Goal: Check status: Check status

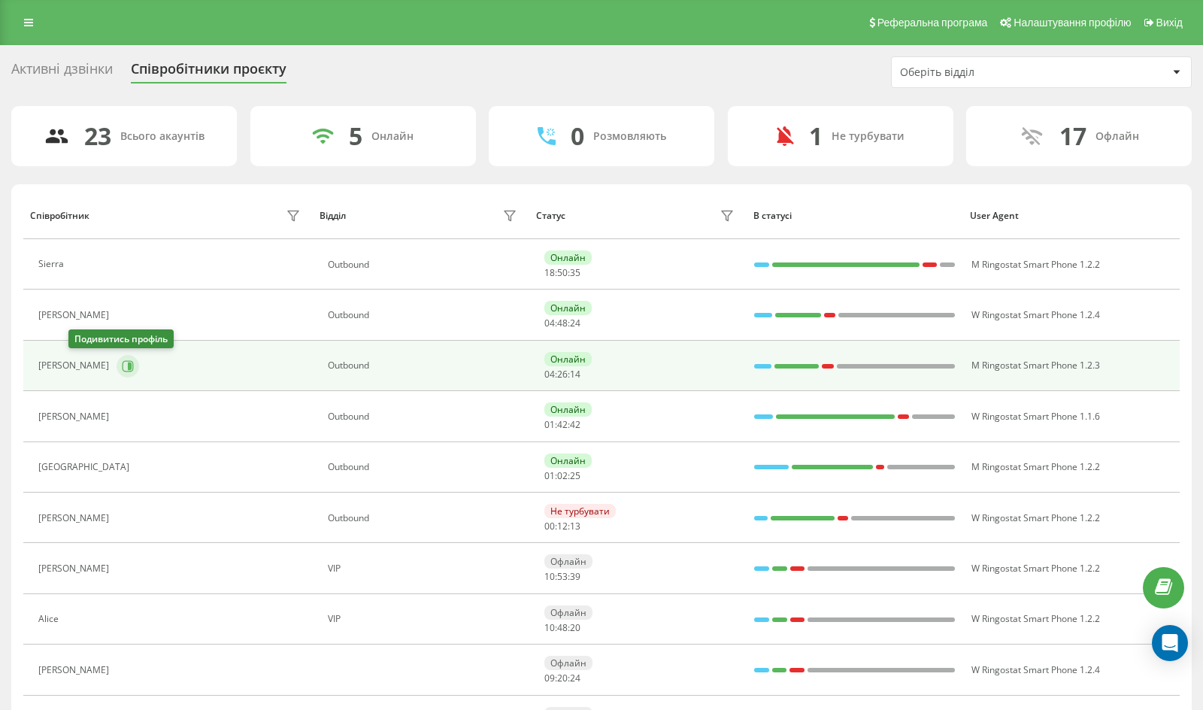
click at [117, 356] on button at bounding box center [128, 366] width 23 height 23
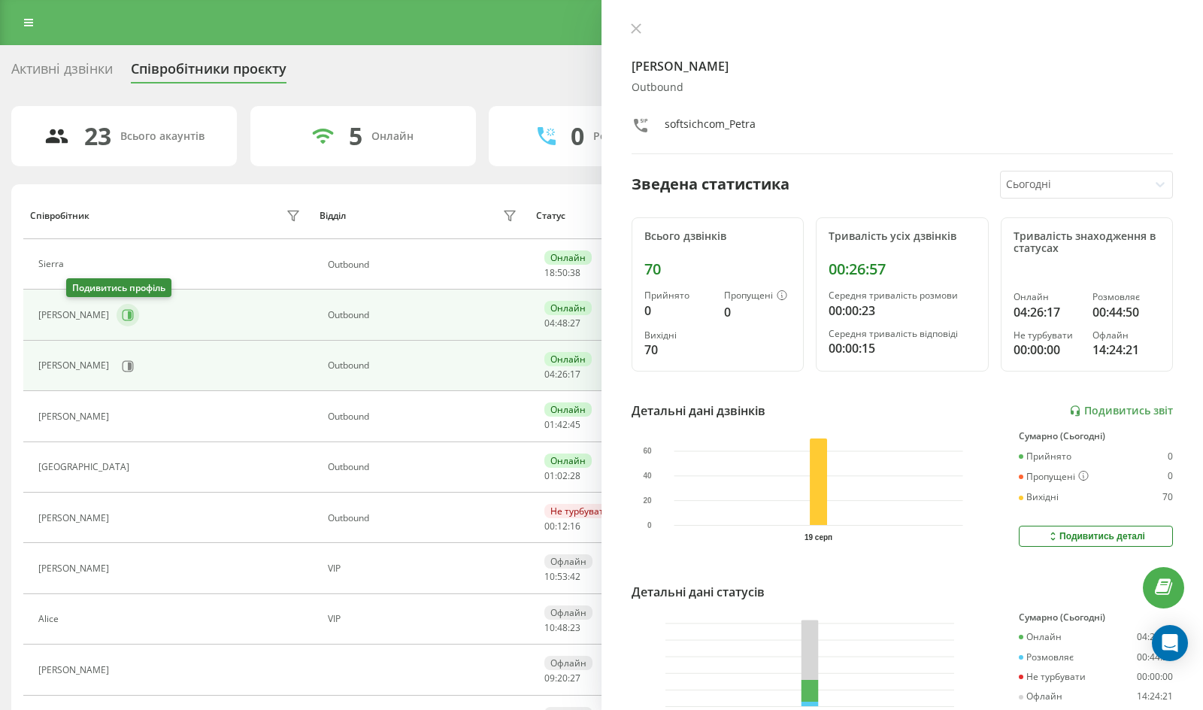
click at [117, 320] on button at bounding box center [128, 315] width 23 height 23
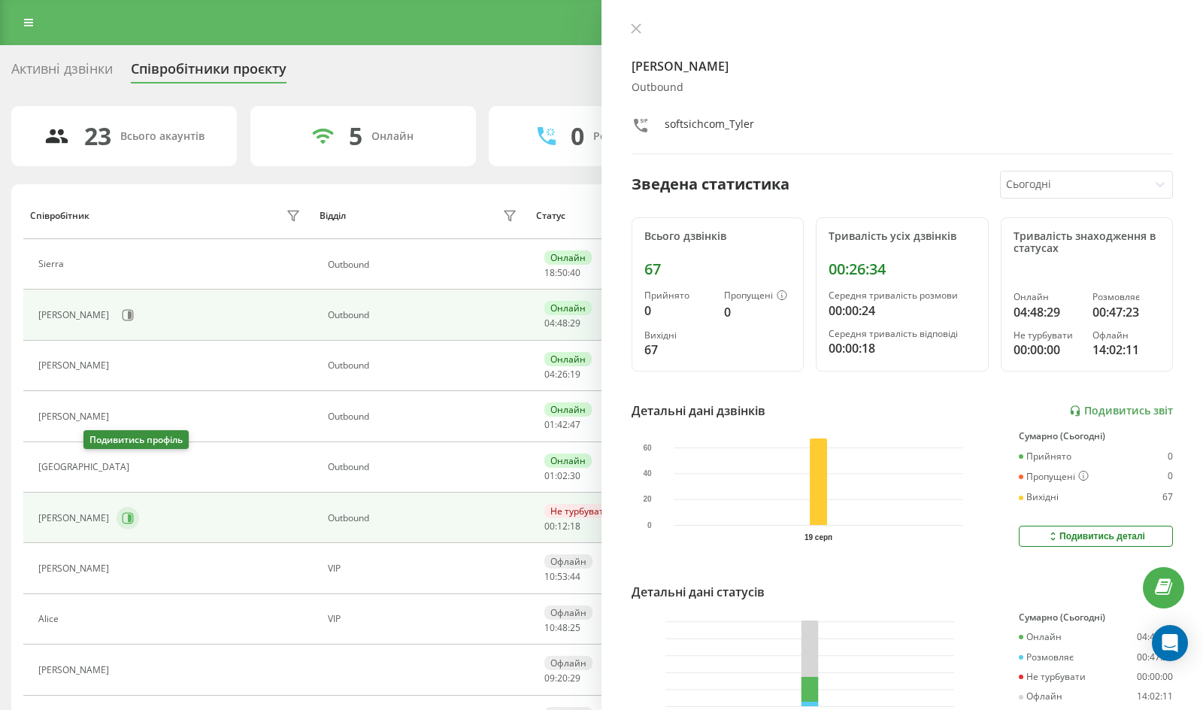
click at [122, 519] on icon at bounding box center [128, 518] width 12 height 12
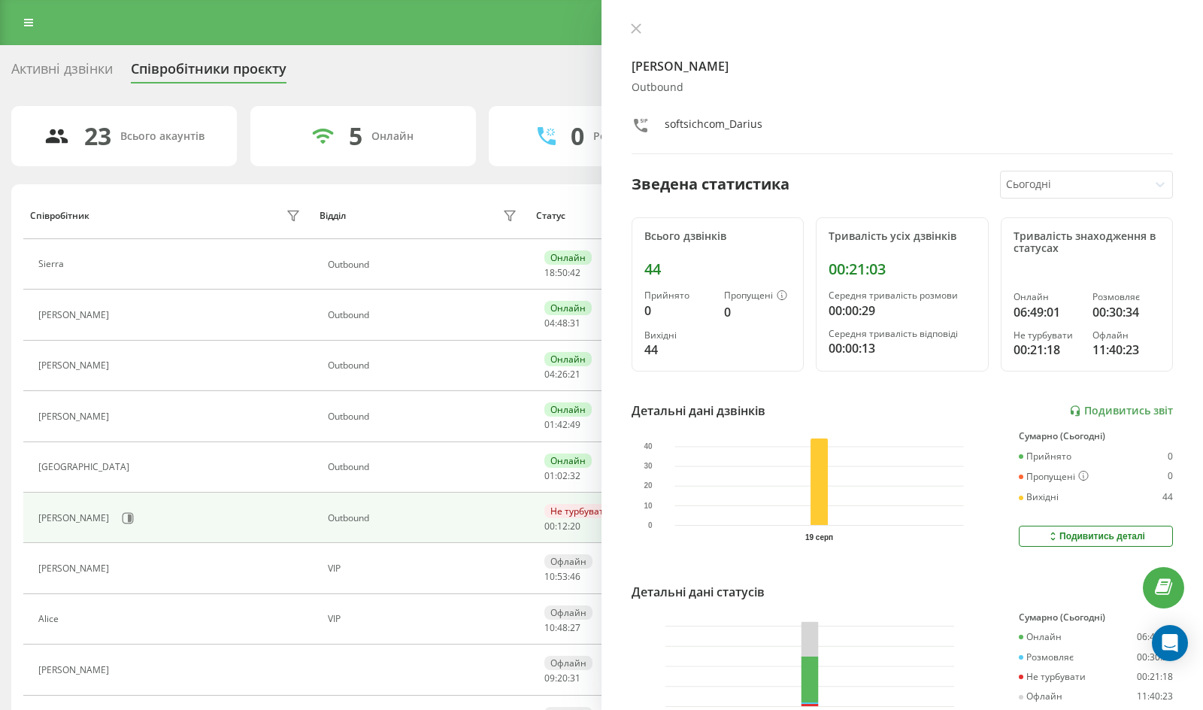
click at [623, 26] on div "[PERSON_NAME] softsichcom_Darius Зведена статистика Сьогодні Всього дзвінків 44…" at bounding box center [901, 355] width 601 height 710
click at [632, 28] on icon at bounding box center [636, 28] width 11 height 11
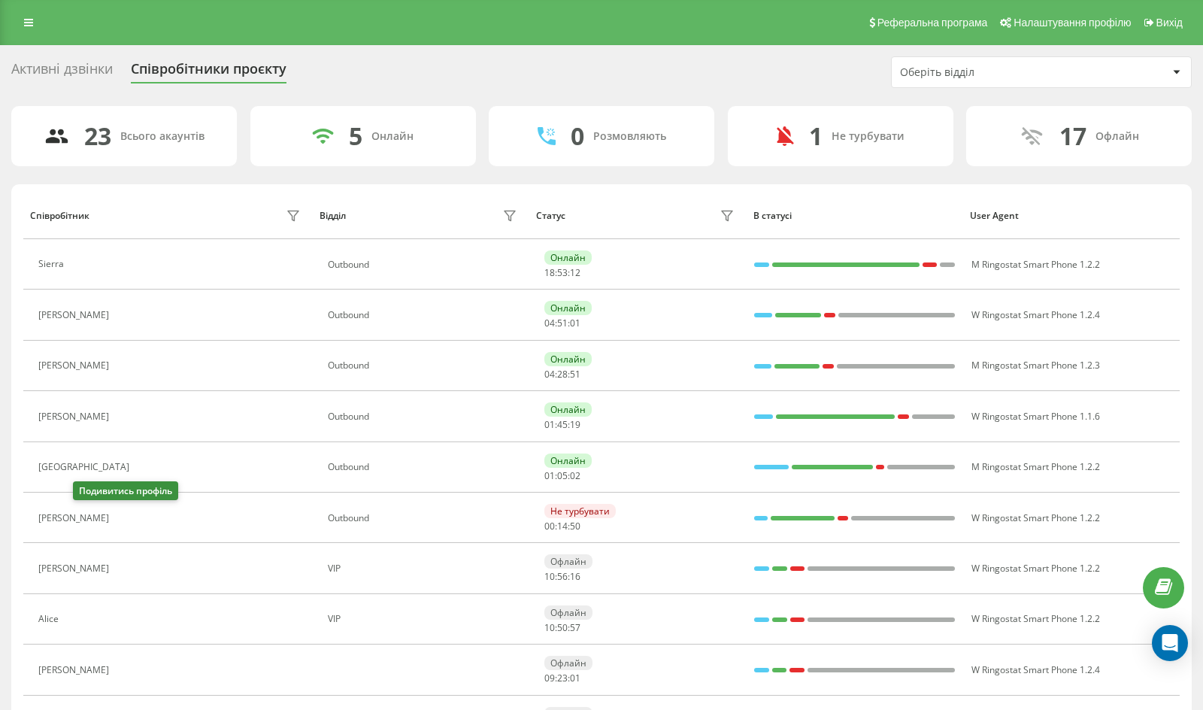
click at [117, 516] on button at bounding box center [126, 519] width 18 height 21
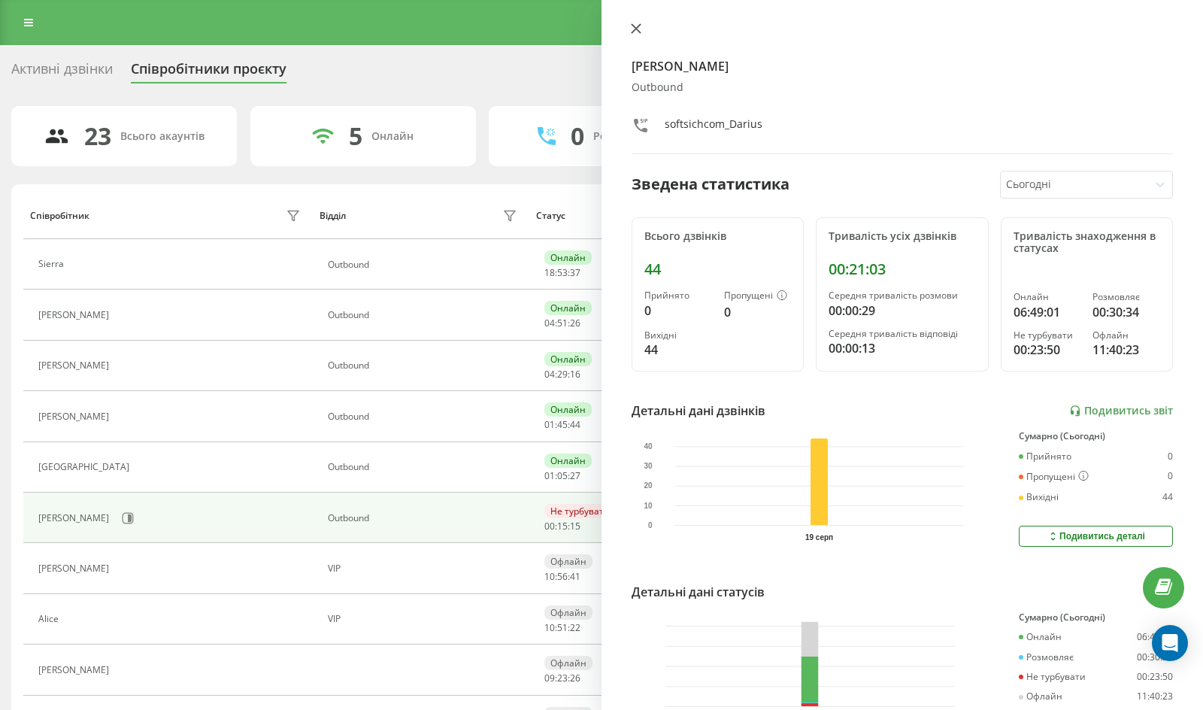
click at [637, 25] on icon at bounding box center [636, 28] width 11 height 11
